Goal: Navigation & Orientation: Find specific page/section

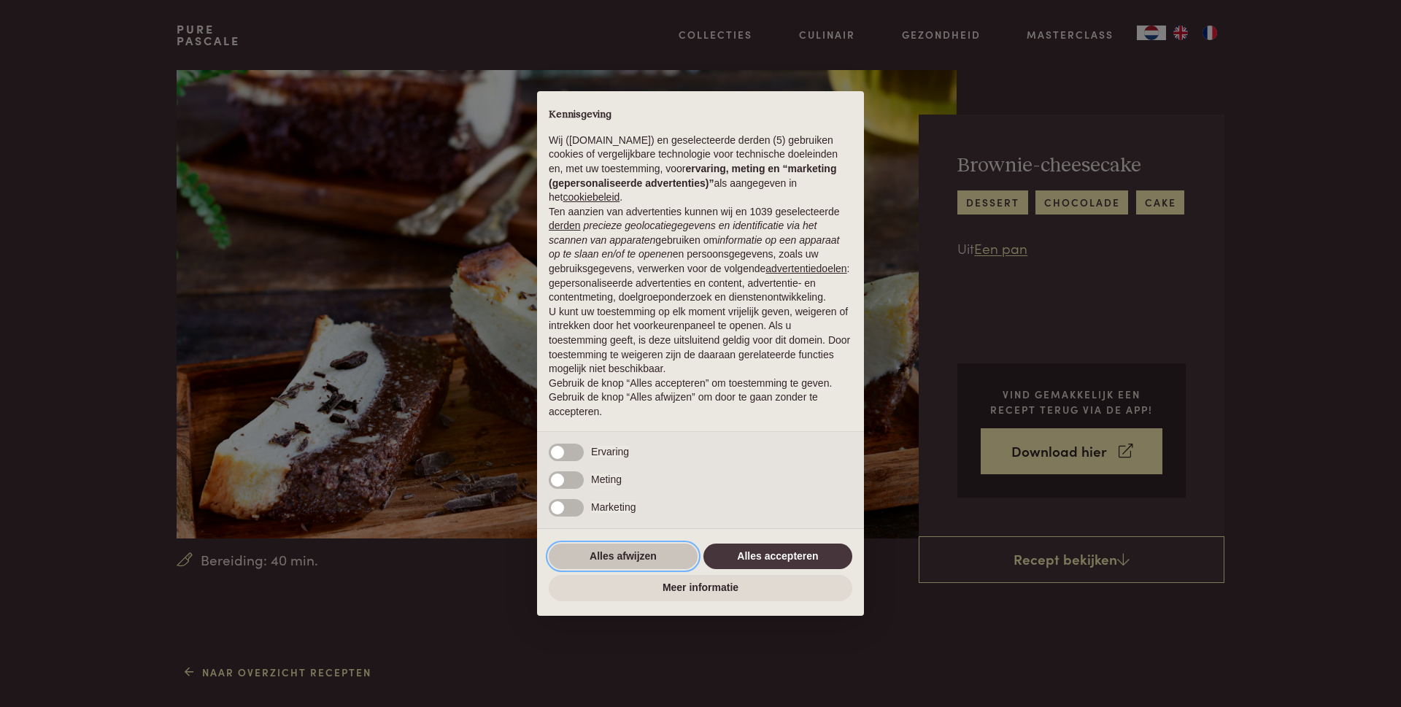
click at [626, 552] on button "Alles afwijzen" at bounding box center [623, 556] width 149 height 26
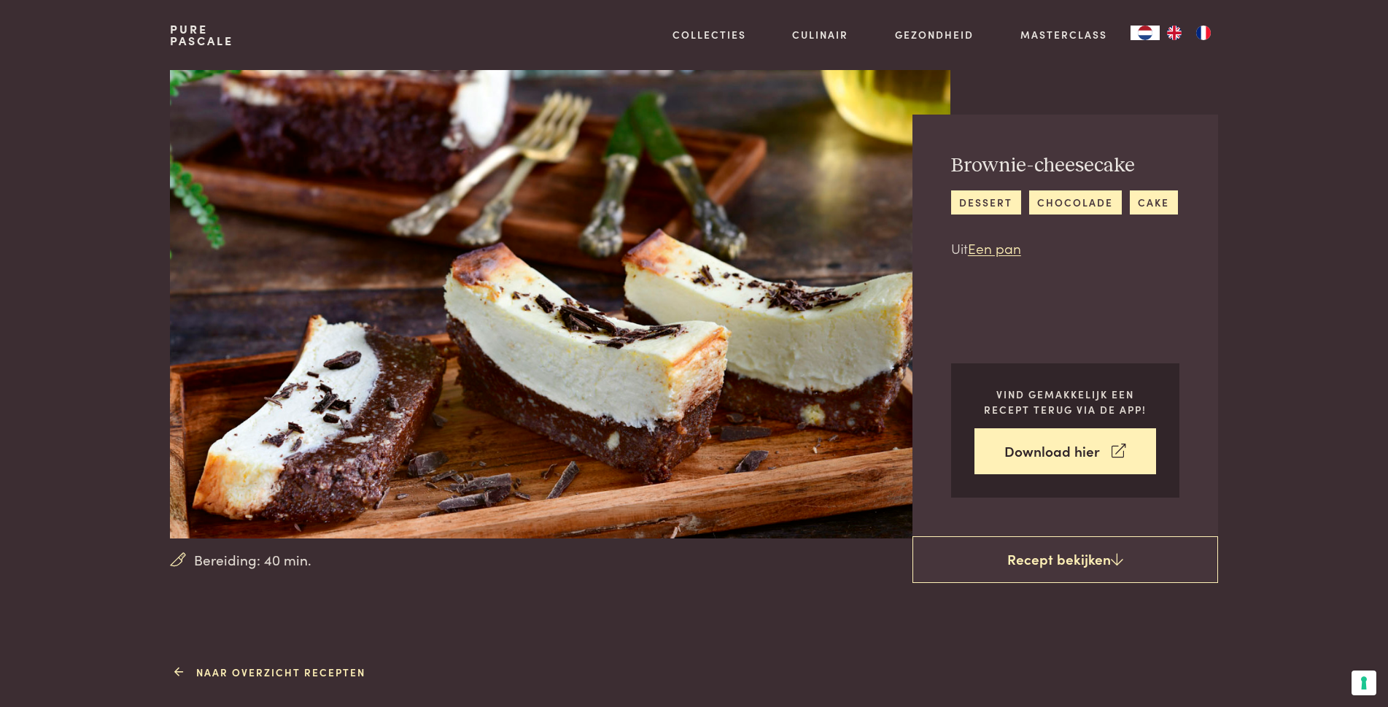
click at [317, 672] on link "Naar overzicht recepten" at bounding box center [271, 672] width 187 height 15
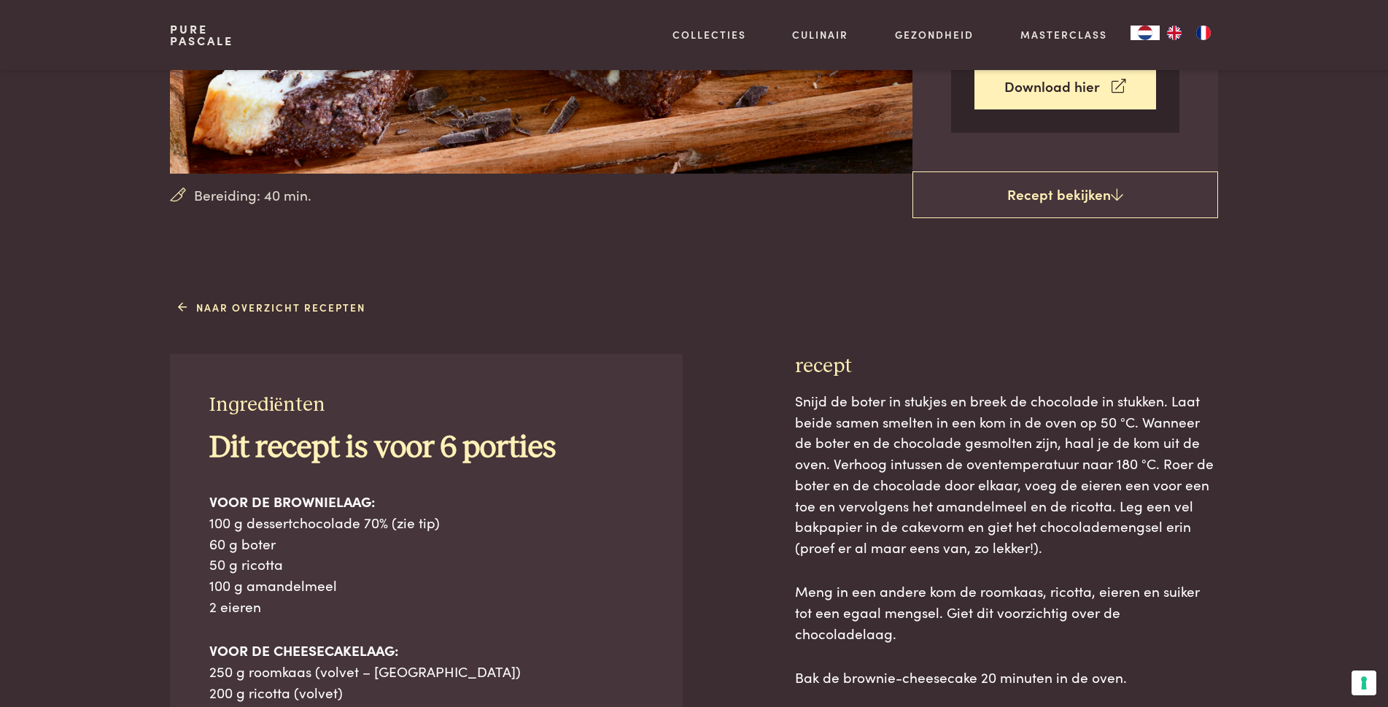
scroll to position [73, 0]
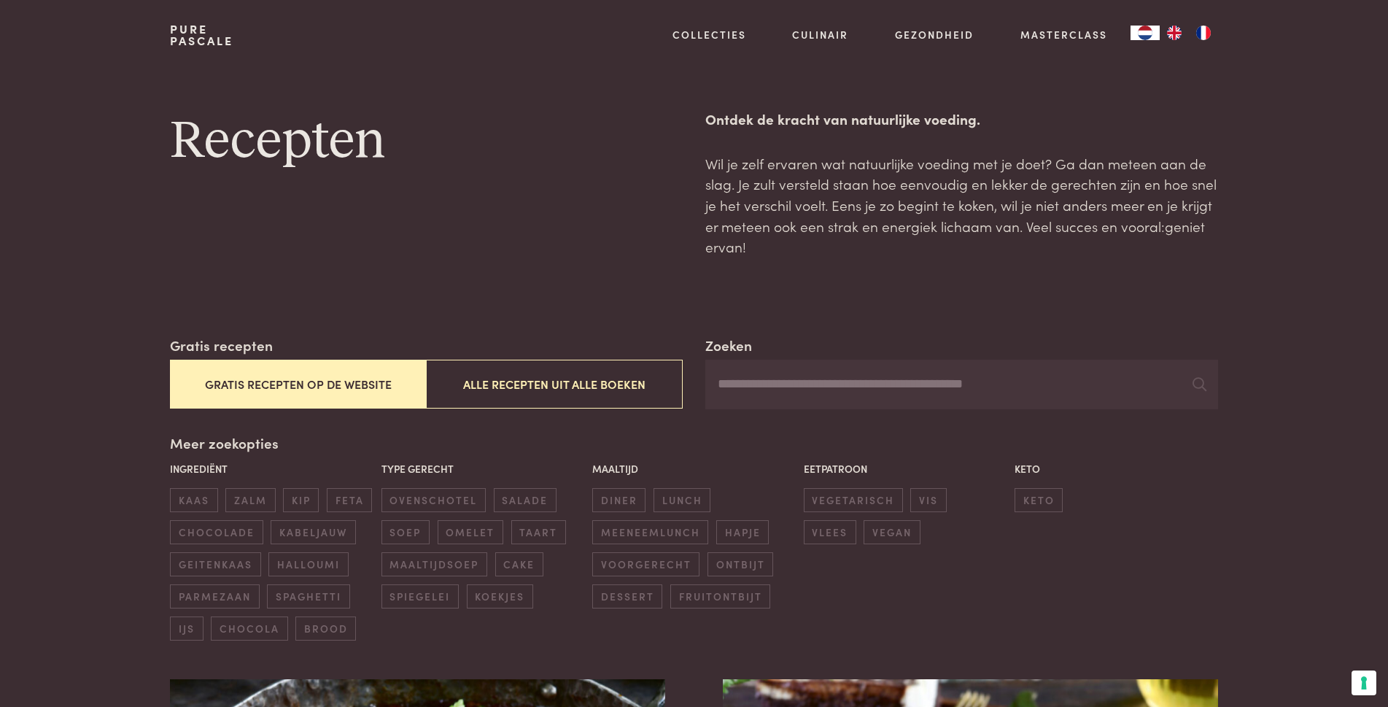
click at [320, 382] on button "Gratis recepten op de website" at bounding box center [298, 384] width 256 height 49
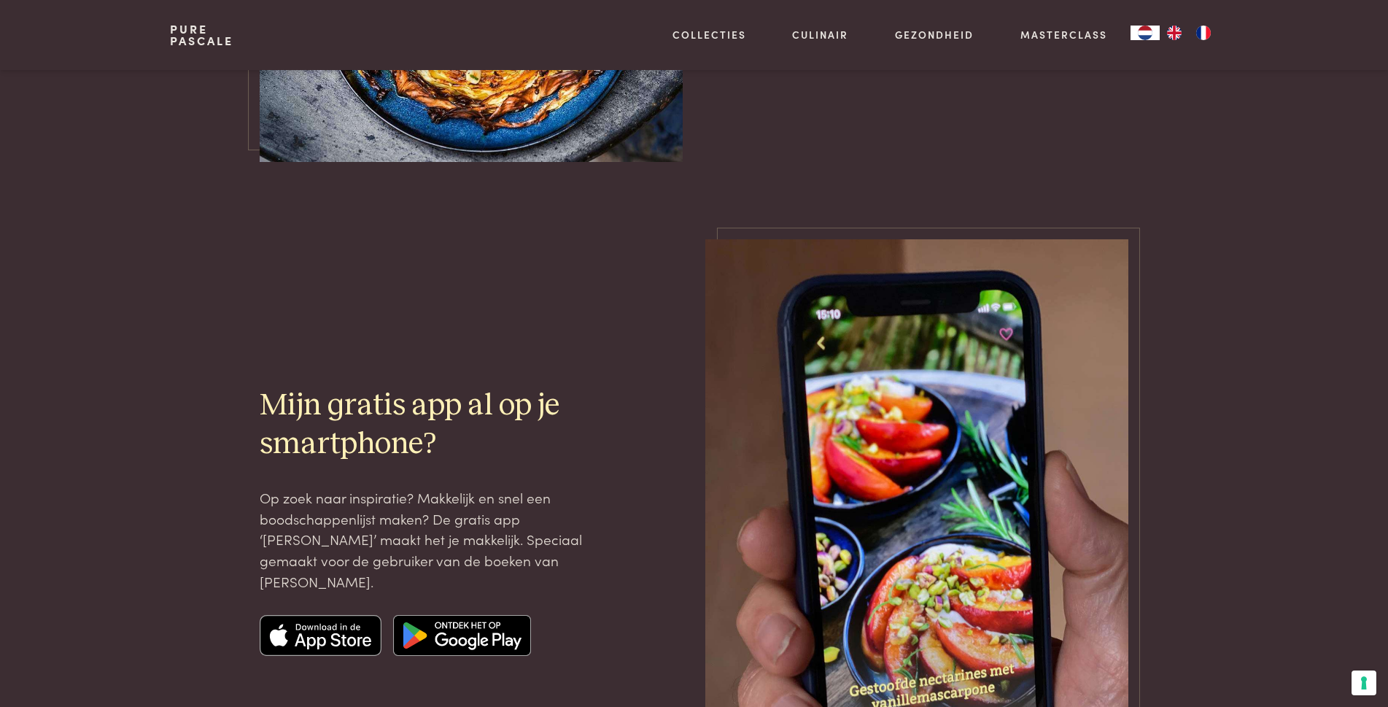
scroll to position [3326, 0]
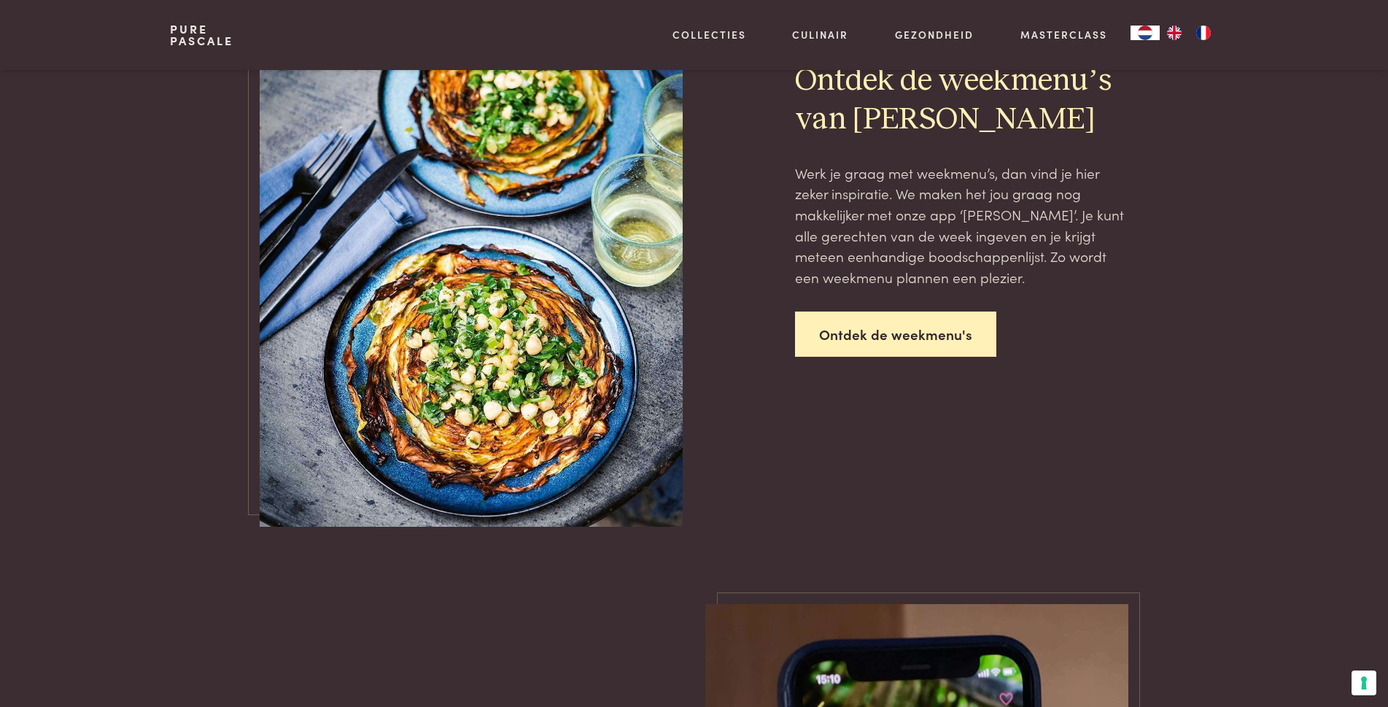
click at [924, 341] on link "Ontdek de weekmenu's" at bounding box center [895, 334] width 201 height 46
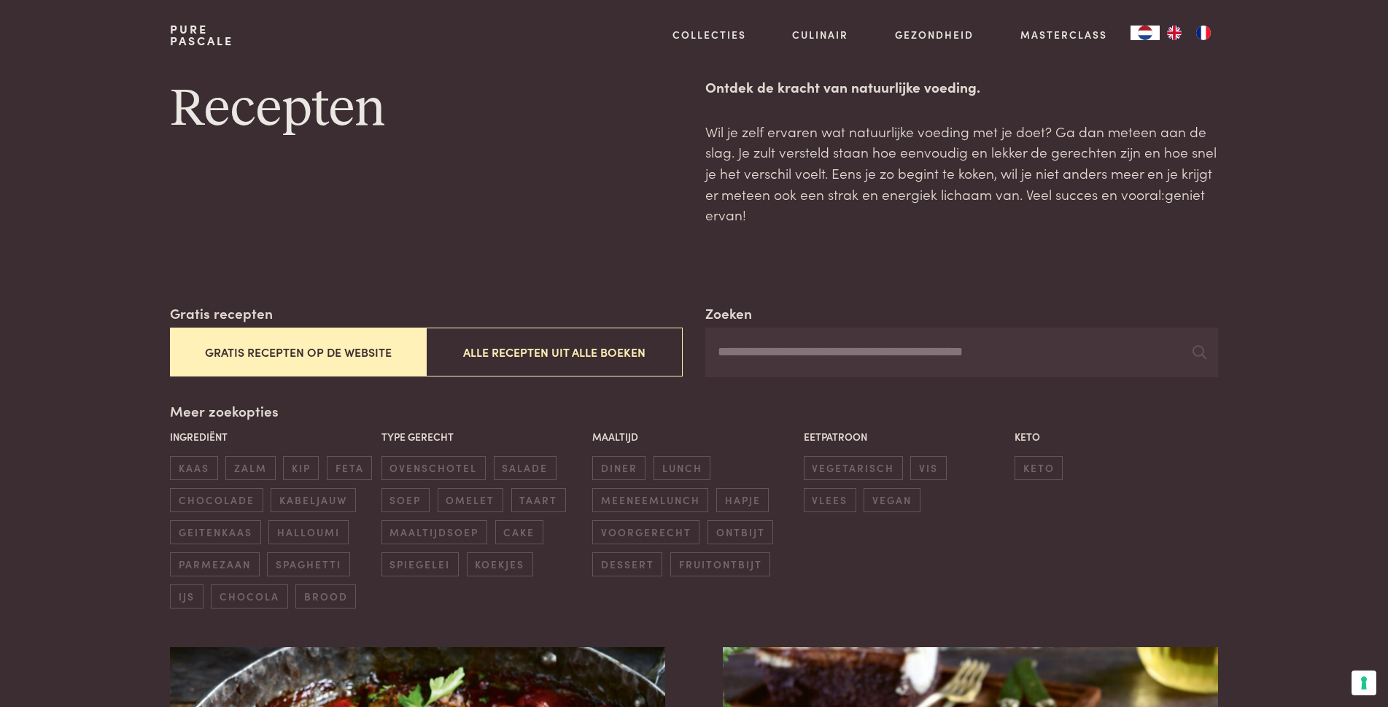
scroll to position [0, 0]
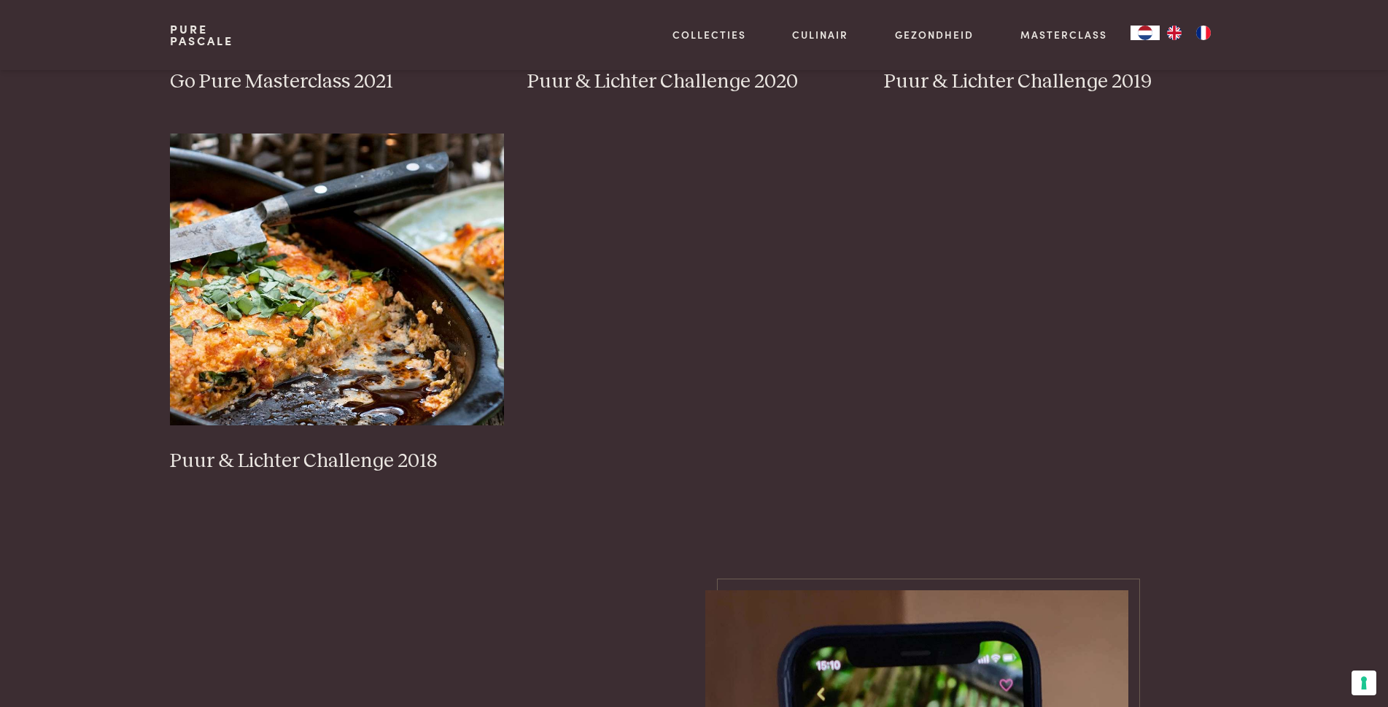
scroll to position [1240, 0]
